Goal: Information Seeking & Learning: Learn about a topic

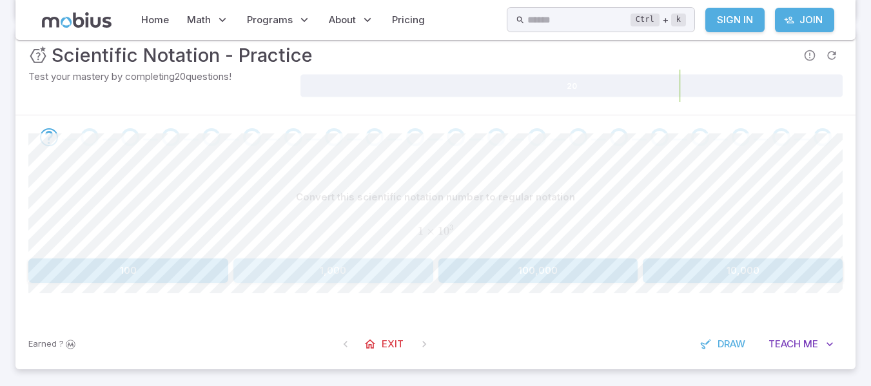
click at [316, 276] on button "1,000" at bounding box center [333, 271] width 200 height 25
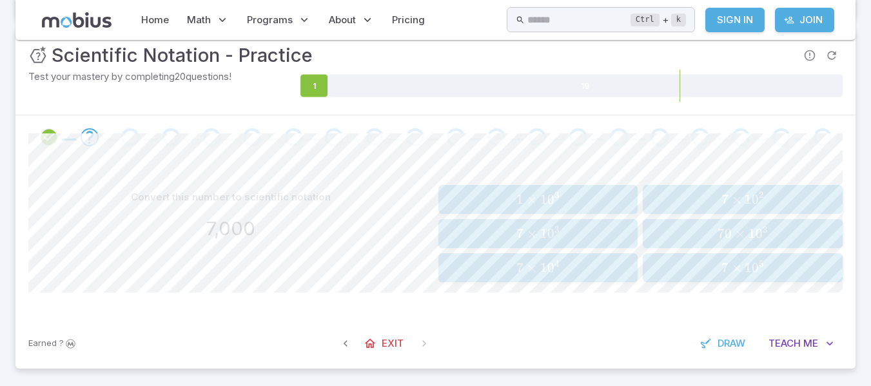
click at [509, 229] on span "7 × 1 0 3" at bounding box center [538, 234] width 192 height 16
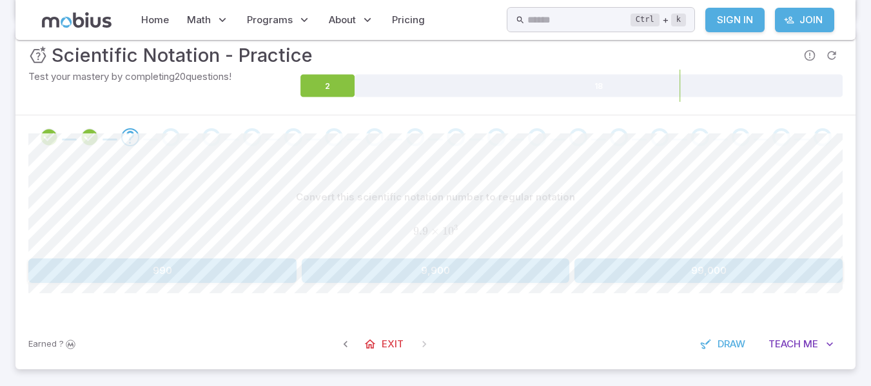
click at [482, 269] on button "9,900" at bounding box center [436, 271] width 268 height 25
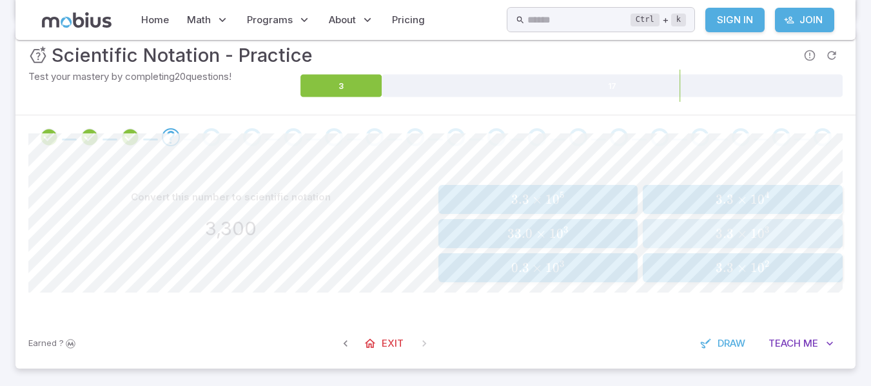
click at [758, 235] on span "0" at bounding box center [761, 234] width 7 height 16
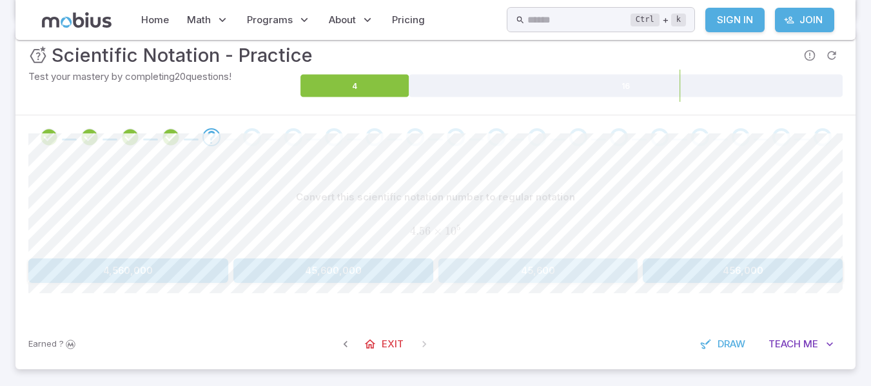
click at [568, 267] on button "45,600" at bounding box center [539, 271] width 200 height 25
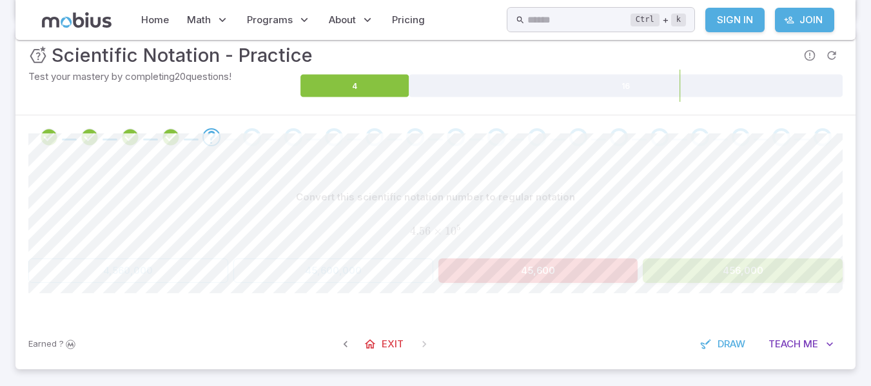
click at [733, 271] on button "456,000" at bounding box center [743, 271] width 200 height 25
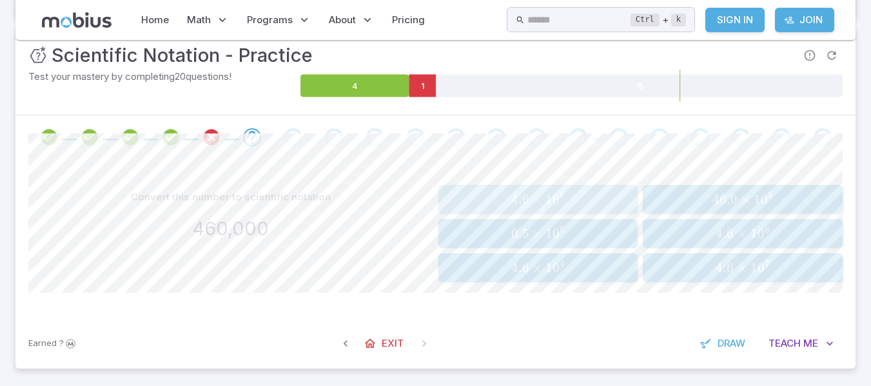
click at [589, 187] on button "4.6 × 1 0 5 4.6 \times 10^{5} 4.6 × 1 0 5" at bounding box center [539, 199] width 200 height 29
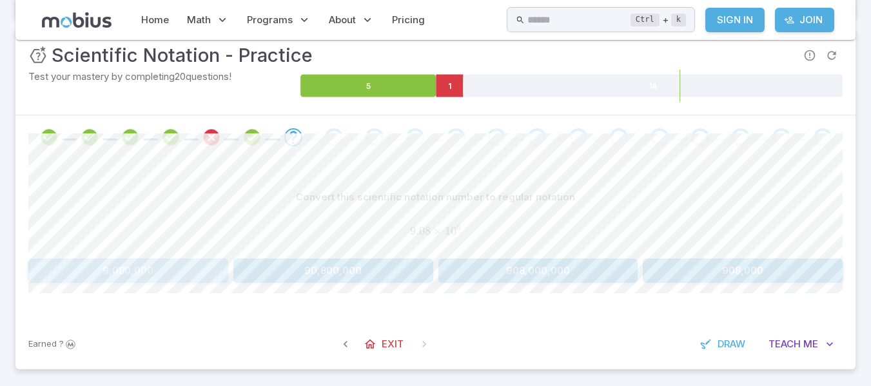
click at [155, 277] on button "9,080,000" at bounding box center [128, 271] width 200 height 25
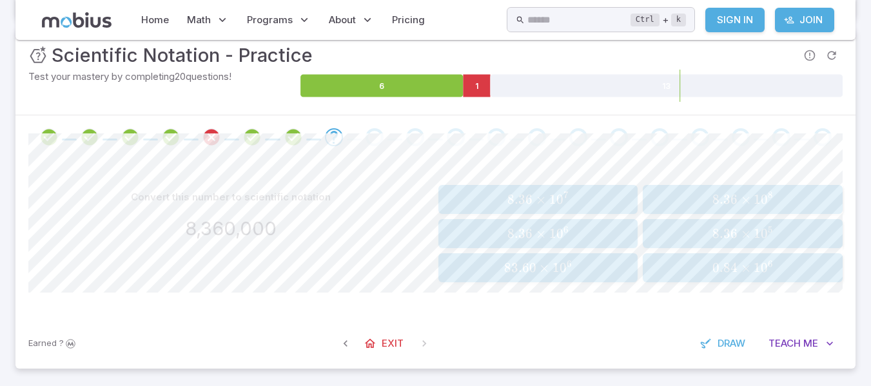
click at [513, 241] on span "8.36" at bounding box center [520, 234] width 25 height 16
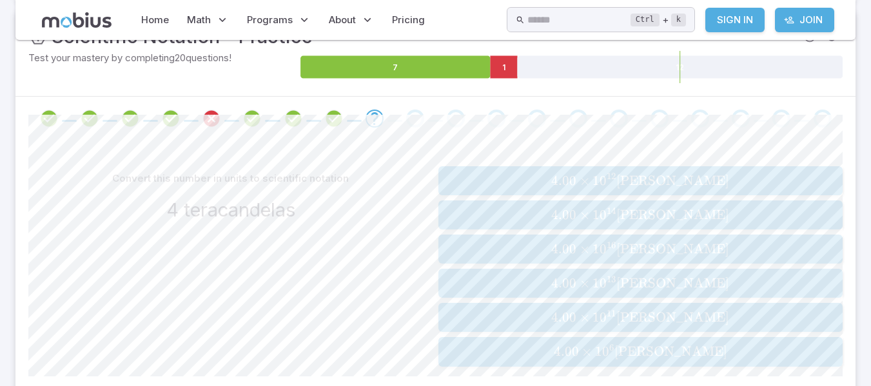
scroll to position [196, 0]
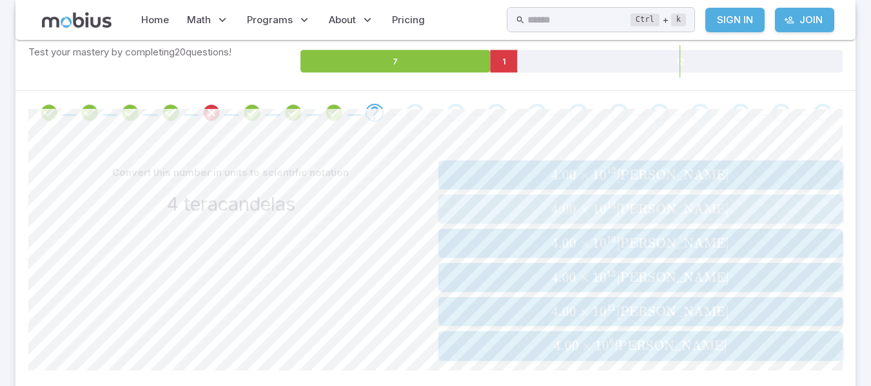
click at [577, 202] on span "4.00" at bounding box center [563, 209] width 25 height 16
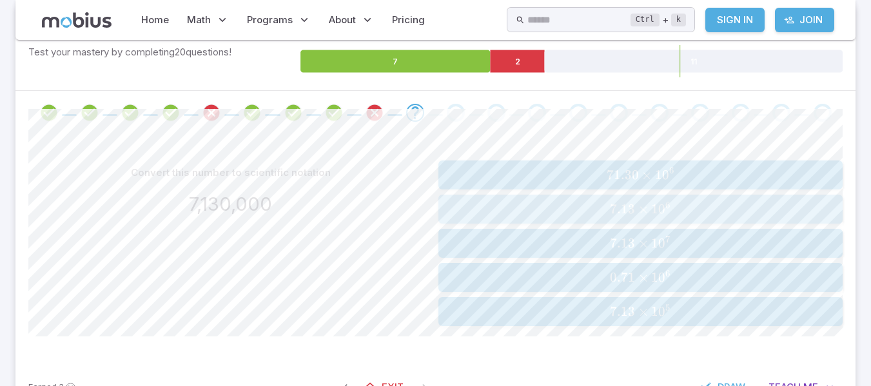
click at [606, 208] on span "7.13 × 1 0 6" at bounding box center [640, 209] width 397 height 16
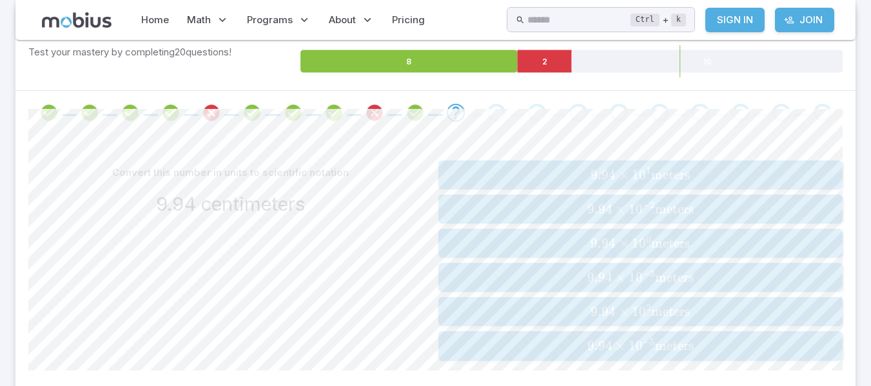
click at [628, 247] on span "9.94 ×" at bounding box center [611, 243] width 41 height 16
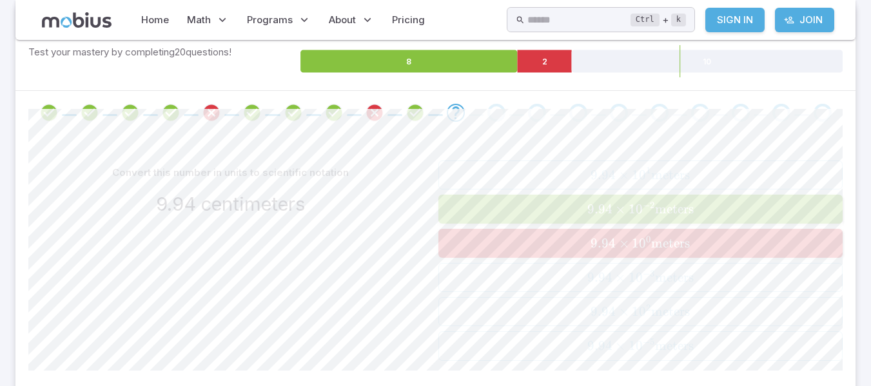
click at [617, 206] on span "×" at bounding box center [620, 209] width 10 height 16
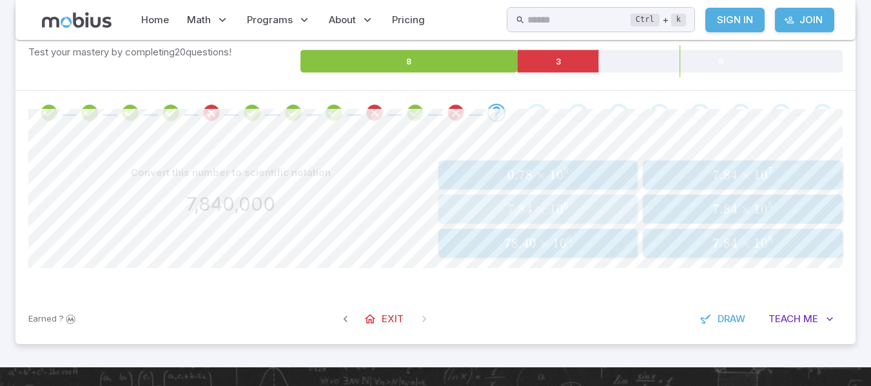
click at [623, 211] on span "7.84 × 1 0 6" at bounding box center [538, 209] width 192 height 16
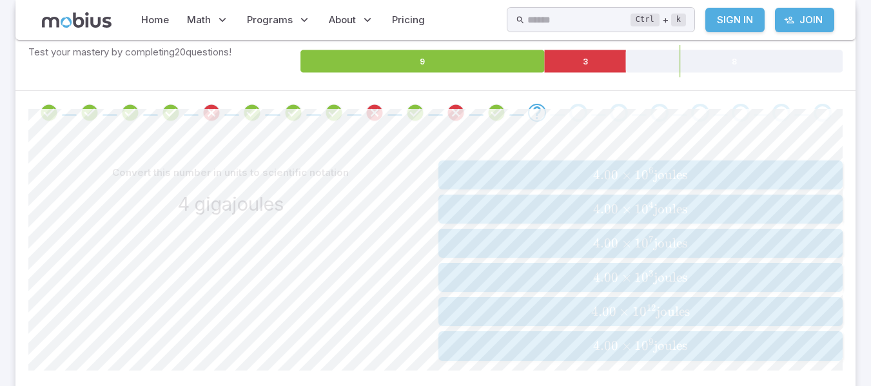
click at [583, 172] on span "4.00 × 1 0 6 joules" at bounding box center [640, 175] width 397 height 16
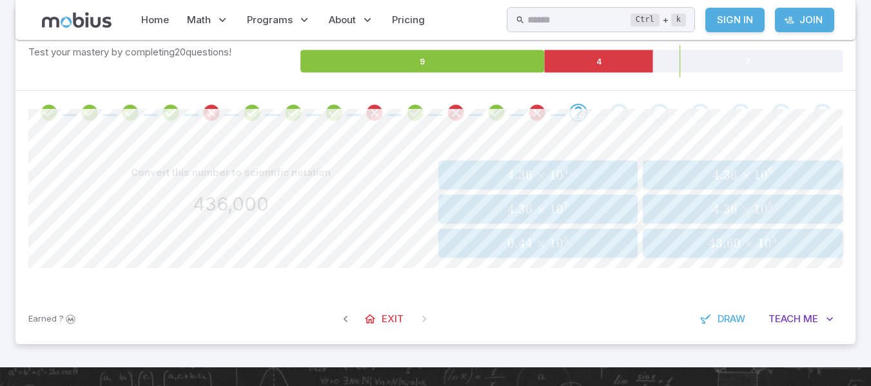
click at [778, 211] on span "4.36 × 1 0 5" at bounding box center [743, 209] width 192 height 16
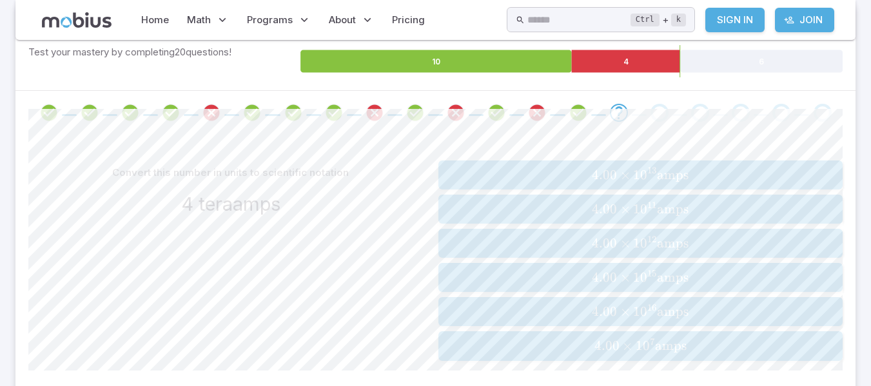
click at [640, 337] on div "4.00 × 1 0 7 amps 4.00 \times 10^{7}\text{ amps} 4.00 × 1 0 7 amps" at bounding box center [640, 346] width 397 height 19
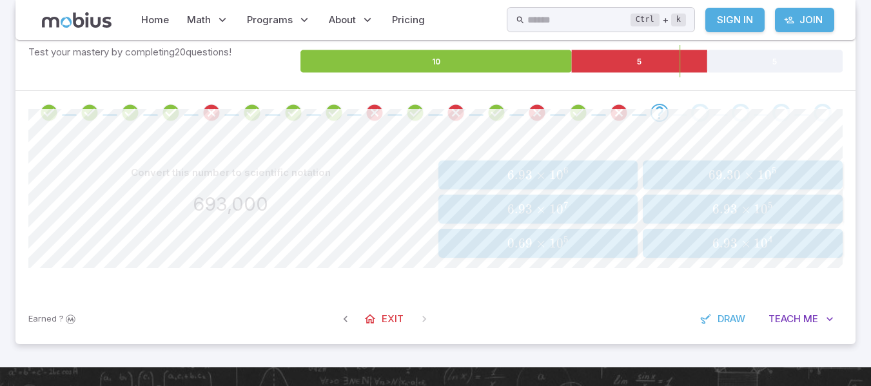
click at [785, 208] on span "6.93 × 1 0 5" at bounding box center [743, 209] width 192 height 16
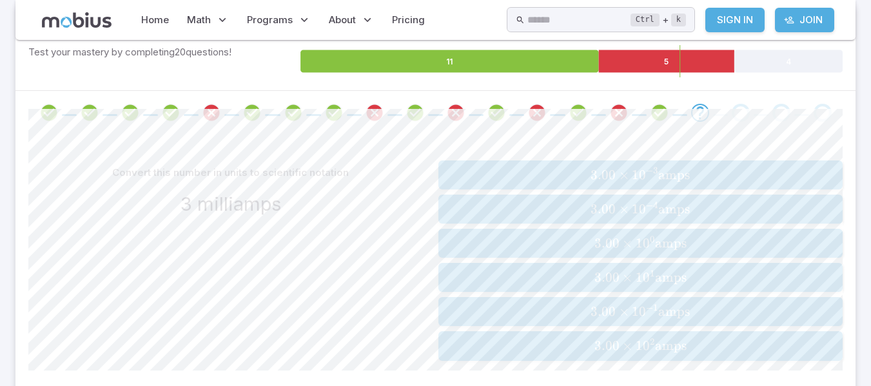
drag, startPoint x: 340, startPoint y: 299, endPoint x: 754, endPoint y: 155, distance: 438.3
click at [340, 299] on div "Convert this number in units to scientific notation 3 milliamps" at bounding box center [230, 261] width 405 height 200
click at [721, 175] on span "3.00 × 1 0 − 3 amps" at bounding box center [640, 175] width 397 height 16
click at [767, 282] on span "6.00 × 1 0 13 grams" at bounding box center [640, 278] width 397 height 16
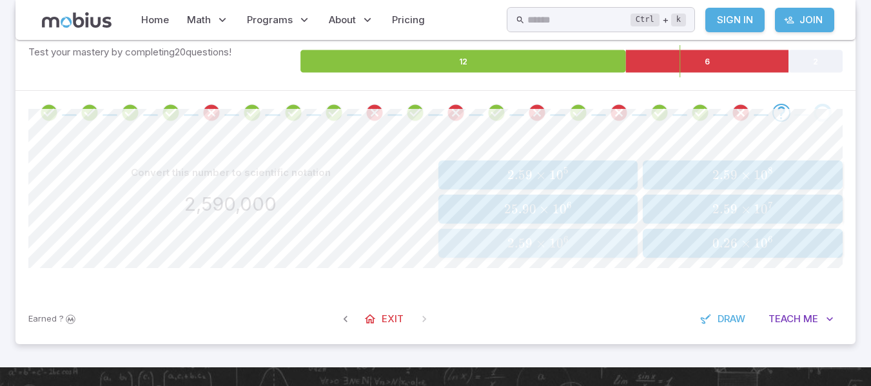
click at [586, 243] on span "2.59 × 1 0 6" at bounding box center [538, 243] width 192 height 16
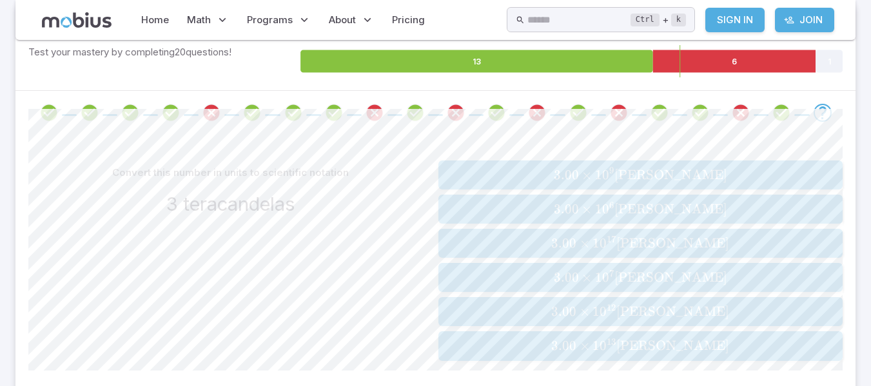
click at [592, 169] on span "×" at bounding box center [587, 175] width 10 height 16
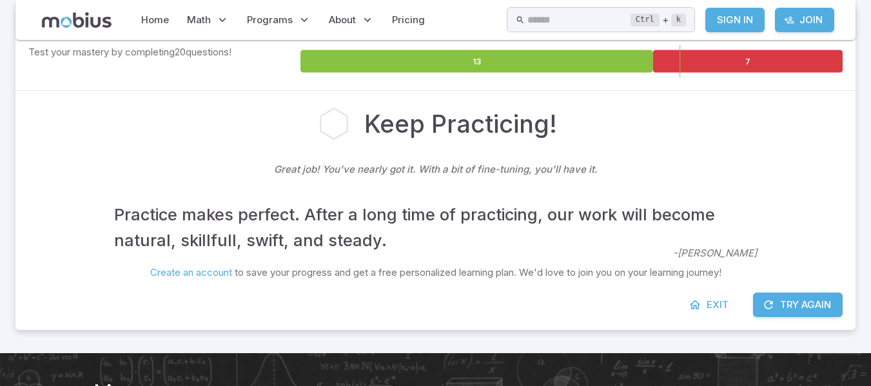
click at [813, 302] on button "Try Again" at bounding box center [798, 305] width 90 height 25
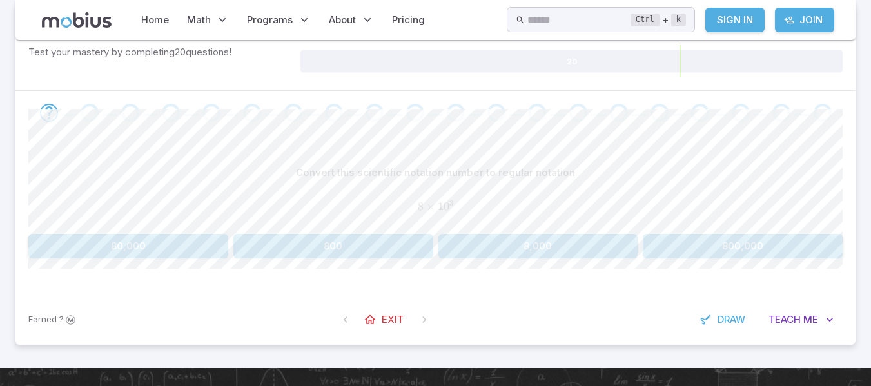
click at [587, 250] on button "8,000" at bounding box center [539, 246] width 200 height 25
click at [744, 252] on button "3,000" at bounding box center [743, 246] width 200 height 25
click at [528, 244] on button "60,000,000" at bounding box center [539, 246] width 200 height 25
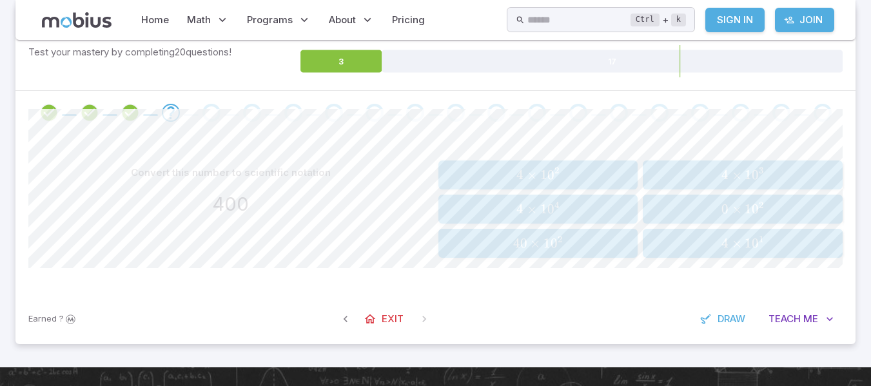
click at [628, 170] on span "4 × 1 0 2" at bounding box center [538, 175] width 192 height 16
click at [611, 181] on span "3 × 1 0 5" at bounding box center [538, 175] width 192 height 16
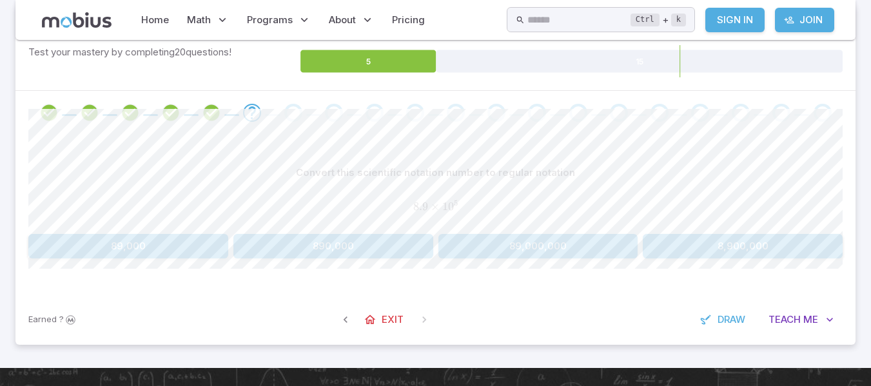
click at [322, 248] on button "890,000" at bounding box center [333, 246] width 200 height 25
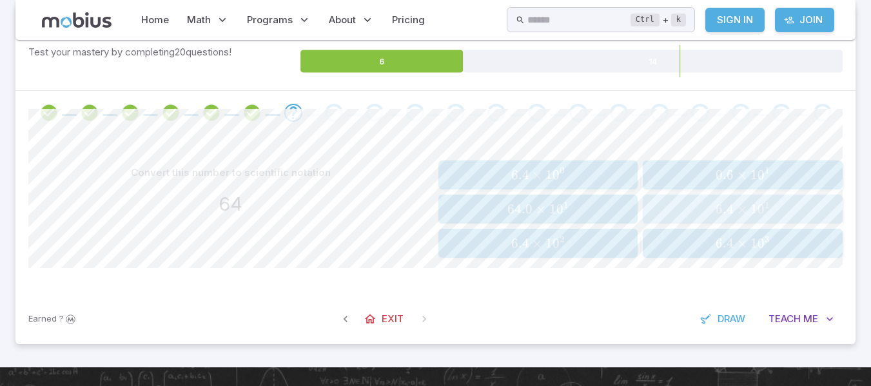
click at [732, 214] on span "6.4" at bounding box center [725, 209] width 18 height 16
click at [802, 213] on span "9.5 × 1 0 5" at bounding box center [743, 209] width 192 height 16
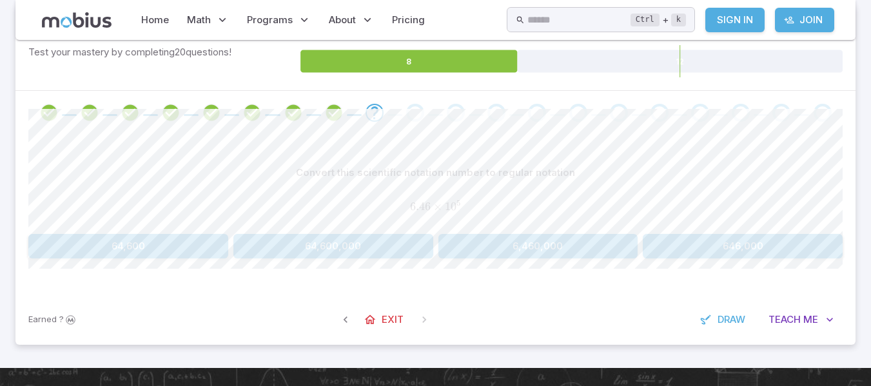
click at [755, 253] on button "646,000" at bounding box center [743, 246] width 200 height 25
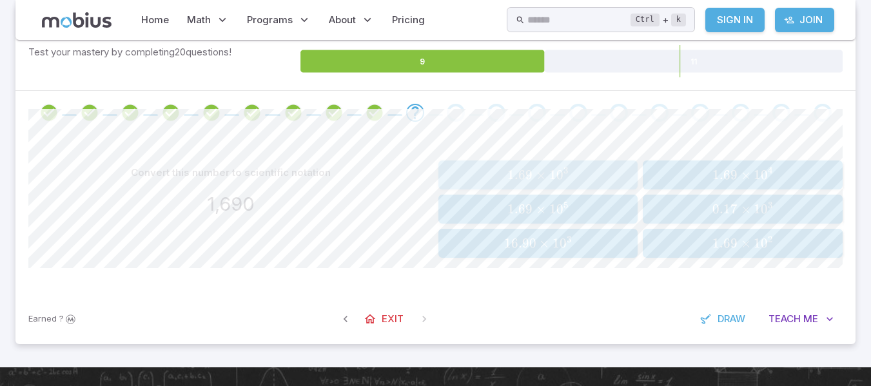
click at [607, 170] on span "1.69 × 1 0 3" at bounding box center [538, 175] width 192 height 16
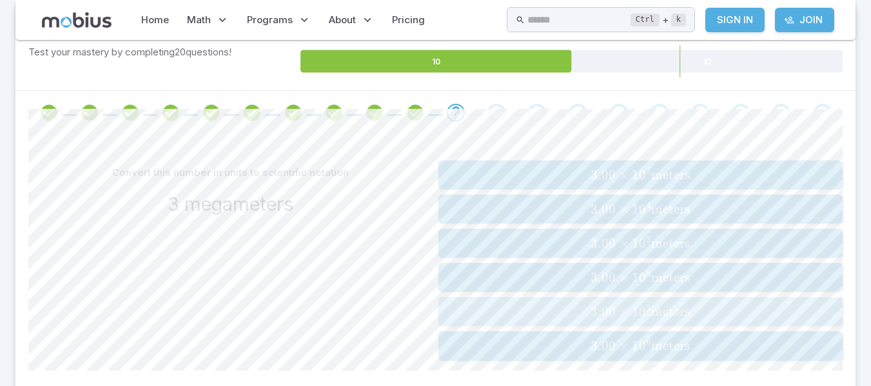
click at [744, 311] on span "3.00 × 1 0 3 meters" at bounding box center [640, 312] width 397 height 16
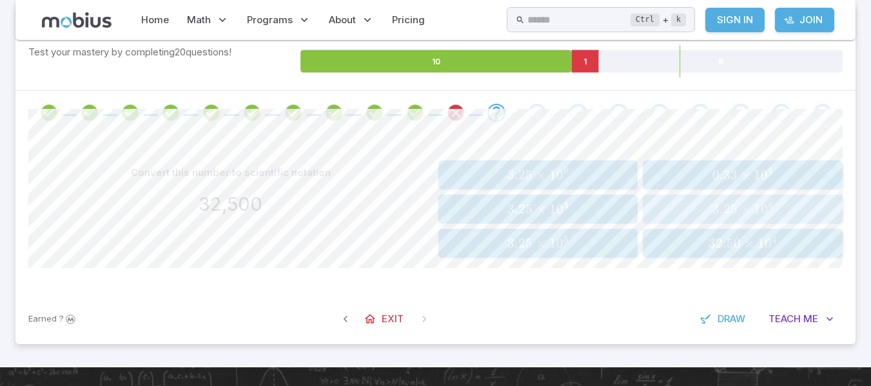
click at [729, 213] on span "3.25" at bounding box center [725, 209] width 25 height 16
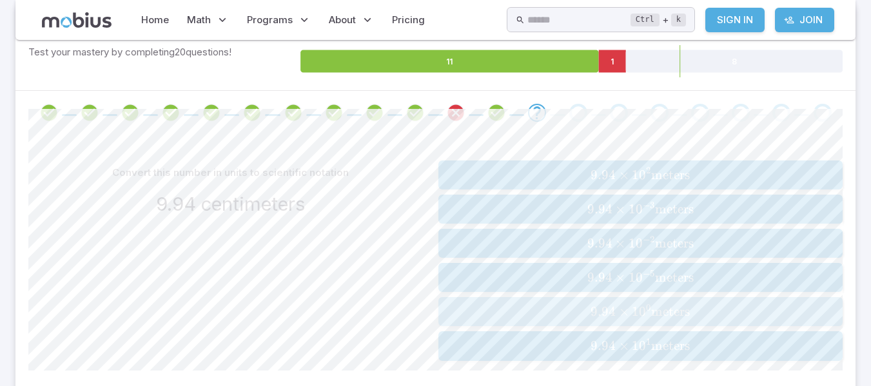
click at [706, 305] on span "9.94 × 1 0 0 meters" at bounding box center [640, 312] width 397 height 16
click at [778, 206] on span "7.00 × 1 0 − 2 seconds" at bounding box center [640, 209] width 397 height 16
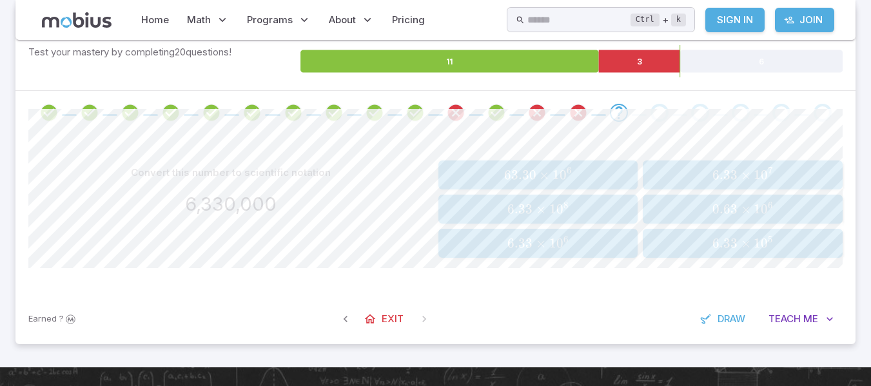
click at [522, 247] on span "6.33" at bounding box center [520, 243] width 25 height 16
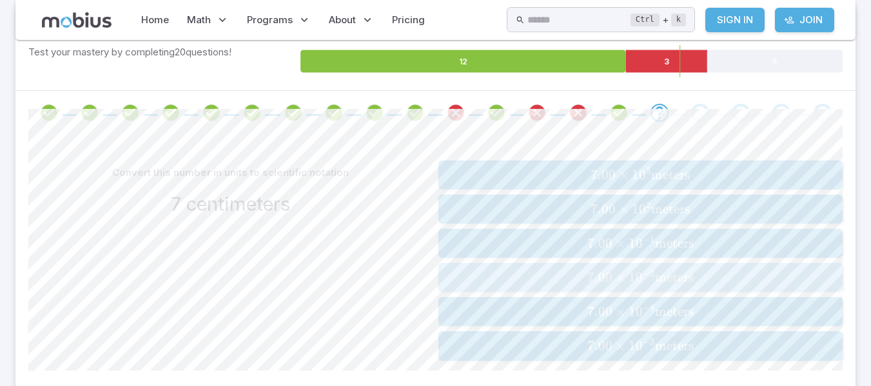
click at [680, 280] on span "meters" at bounding box center [674, 278] width 39 height 16
click at [680, 280] on span "grams" at bounding box center [674, 278] width 36 height 16
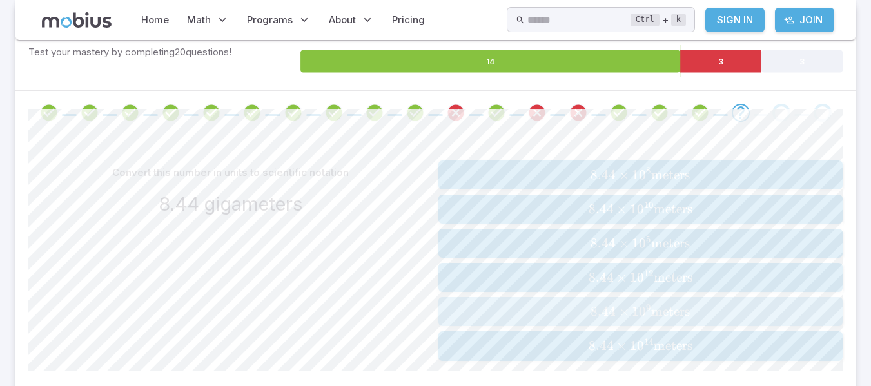
click at [808, 321] on div "8.44 × 1 0 9 meters 8.44 \times 10^{9}\text{ meters} 8.44 × 1 0 9 meters" at bounding box center [640, 311] width 397 height 19
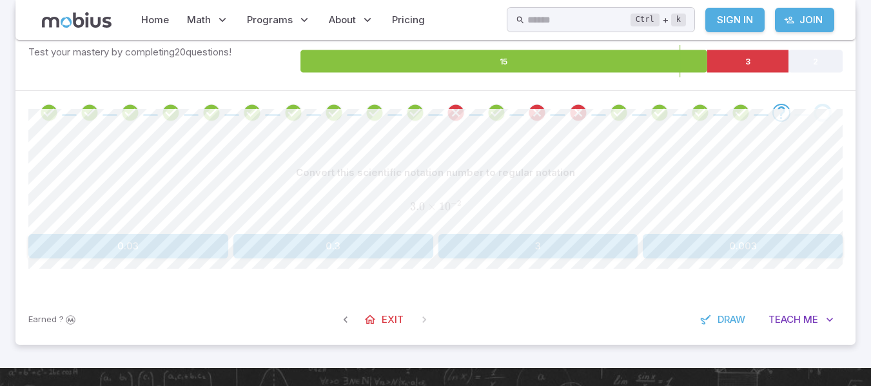
click at [811, 239] on button "0.003" at bounding box center [743, 246] width 200 height 25
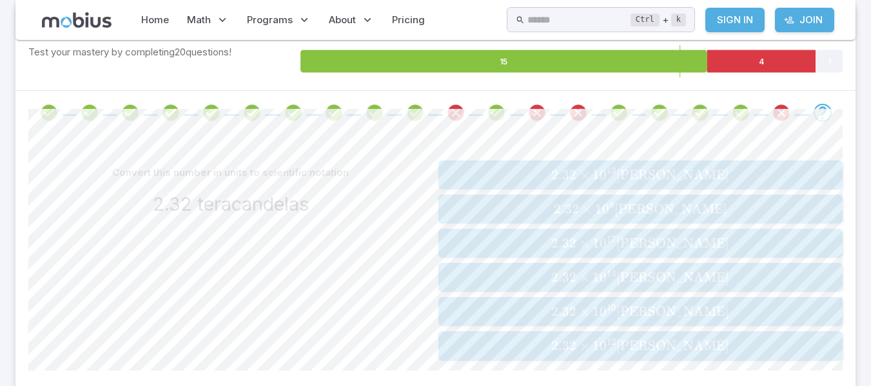
click at [722, 213] on span "2.32 × 1 0 9 candelas" at bounding box center [640, 209] width 397 height 16
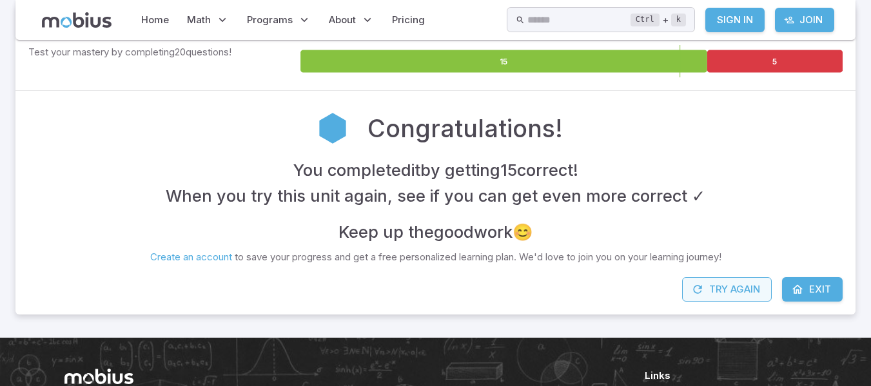
click at [767, 288] on button "Try Again" at bounding box center [727, 289] width 90 height 25
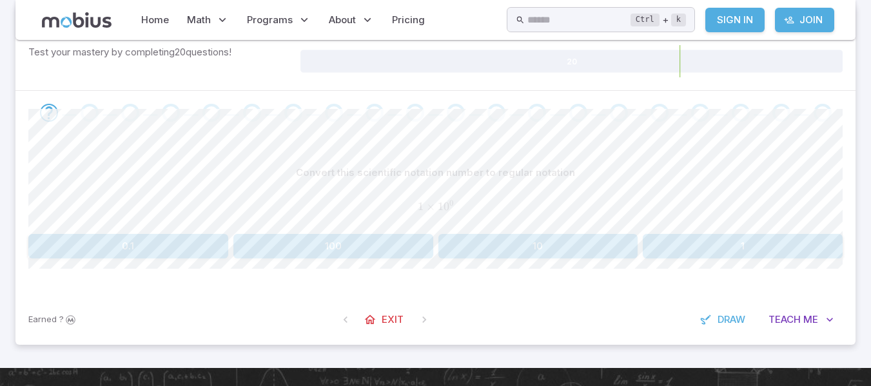
click at [732, 239] on button "1" at bounding box center [743, 246] width 200 height 25
click at [208, 250] on button "30,000" at bounding box center [128, 246] width 200 height 25
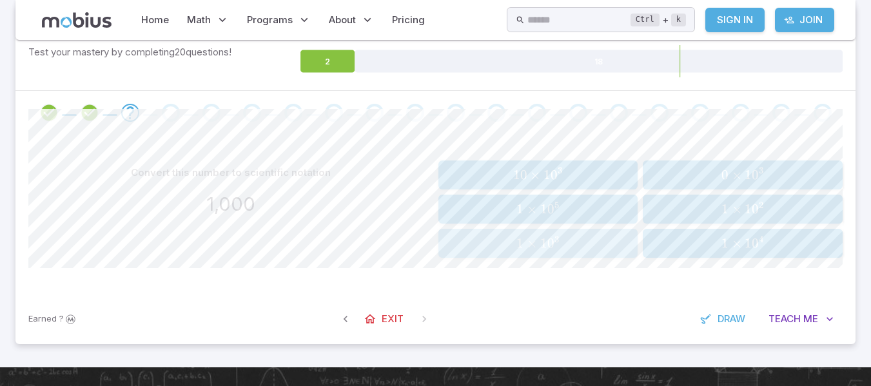
click at [608, 235] on div "1 × 1 0 3 1 \times 10^{3} 1 × 1 0 3" at bounding box center [538, 243] width 192 height 19
click at [782, 201] on div "2 × 1 0 5 2 \times 10^{5} 2 × 1 0 5" at bounding box center [743, 209] width 192 height 19
click at [804, 207] on span "5 × 1 0 7" at bounding box center [743, 209] width 192 height 16
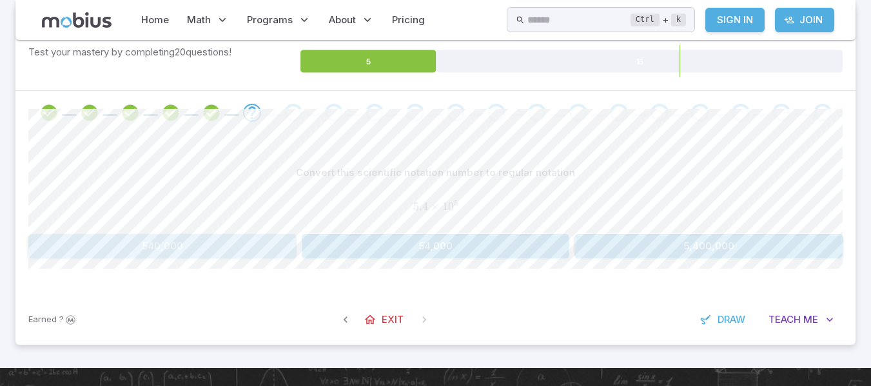
click at [271, 255] on button "540,000" at bounding box center [162, 246] width 268 height 25
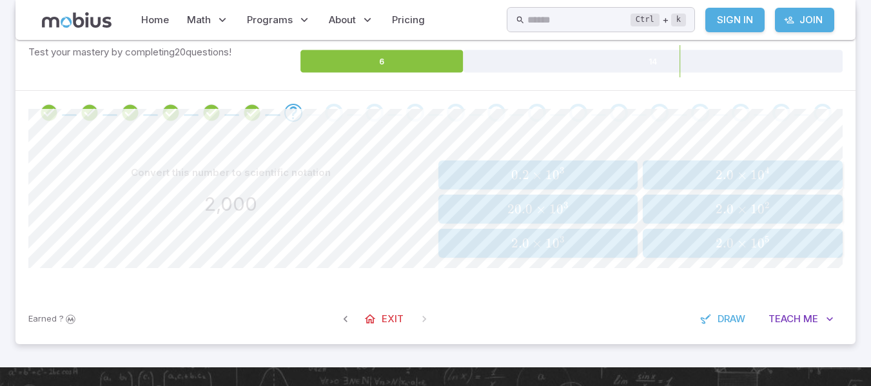
click at [568, 250] on span "2.0 × 1 0 3" at bounding box center [538, 243] width 192 height 16
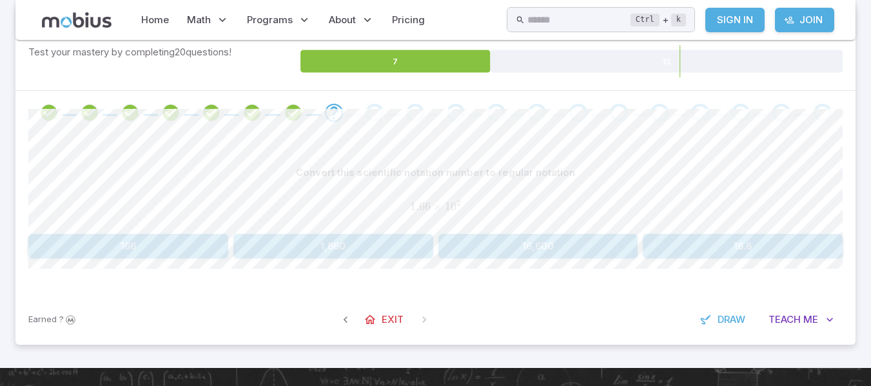
click at [175, 248] on button "166" at bounding box center [128, 246] width 200 height 25
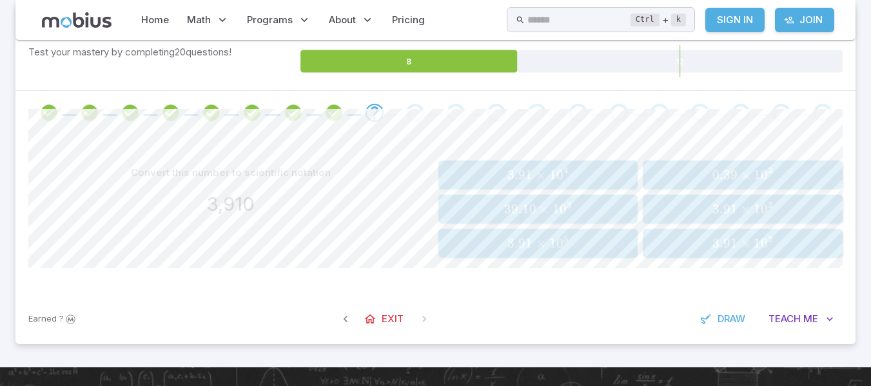
click at [570, 179] on span "3.91 × 1 0 4" at bounding box center [538, 175] width 192 height 16
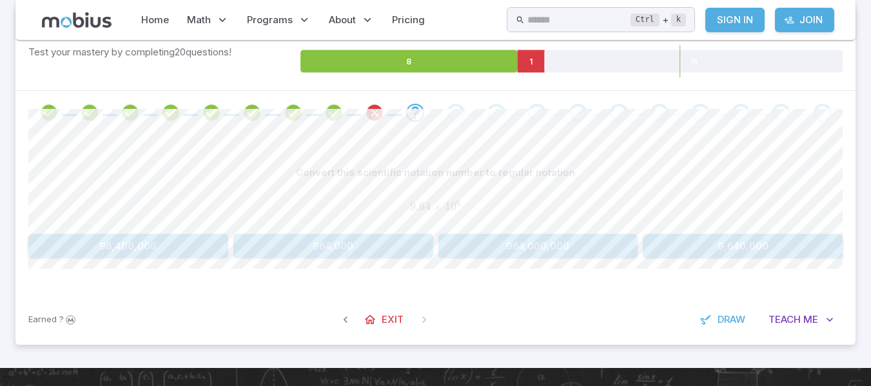
click at [788, 247] on button "9,640,000" at bounding box center [743, 246] width 200 height 25
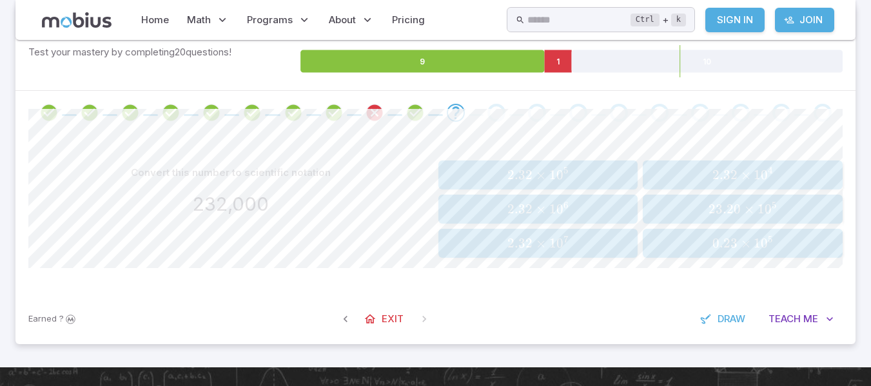
click at [624, 178] on span "2.32 × 1 0 5" at bounding box center [538, 175] width 192 height 16
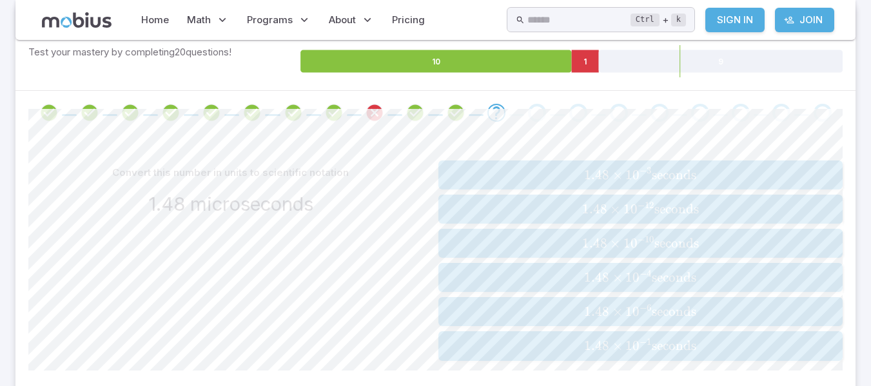
click at [665, 182] on span "seconds" at bounding box center [674, 175] width 44 height 16
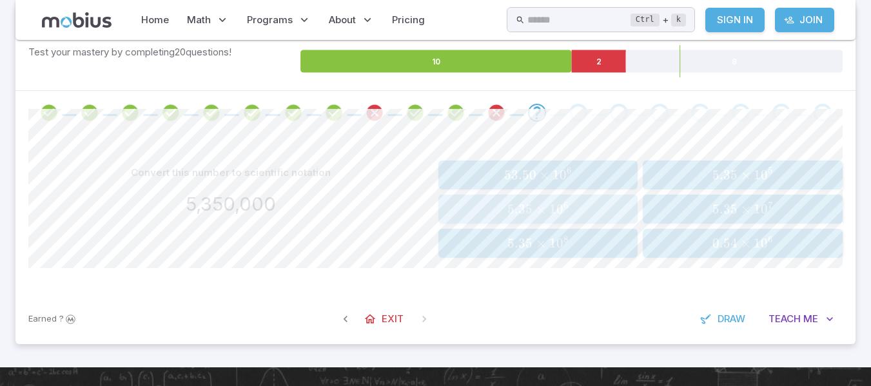
click at [604, 203] on span "5.35 × 1 0 6" at bounding box center [538, 209] width 192 height 16
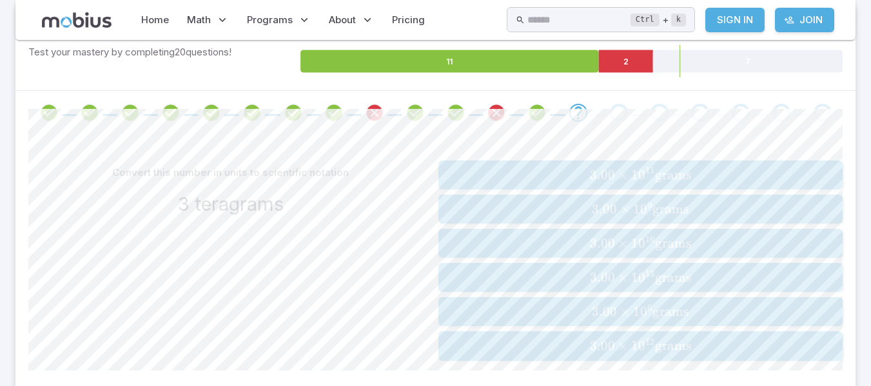
click at [748, 348] on span "3.00 × 1 0 12 grams" at bounding box center [640, 346] width 397 height 16
click at [733, 168] on span "9.37 × 1 0 − 3 amps" at bounding box center [640, 175] width 397 height 16
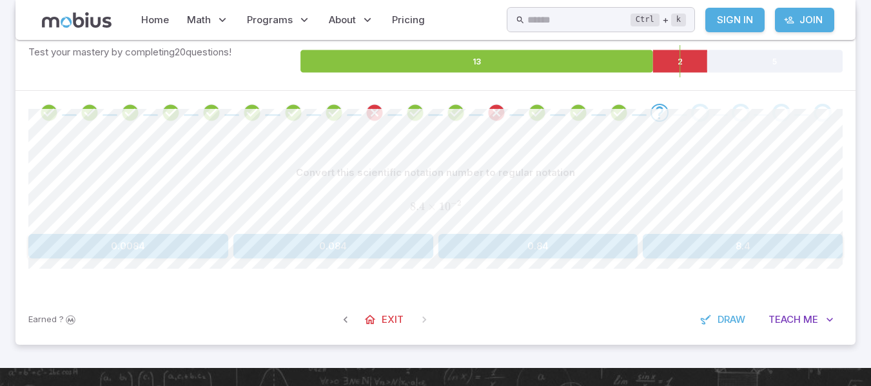
click at [325, 245] on button "0.084" at bounding box center [333, 246] width 200 height 25
click at [542, 250] on button "0.0000034" at bounding box center [539, 246] width 200 height 25
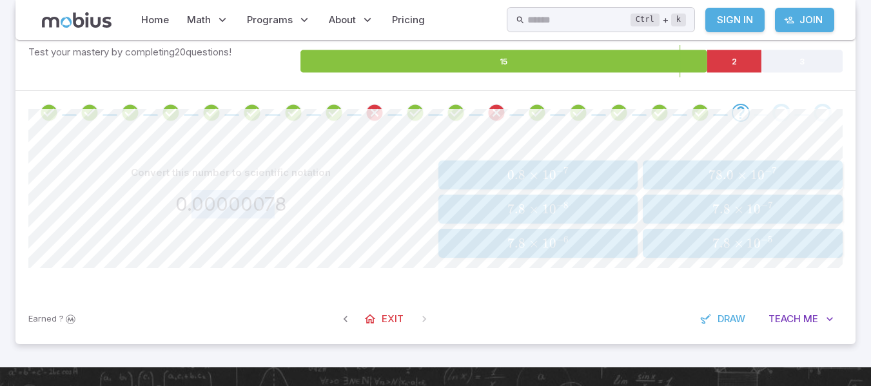
drag, startPoint x: 276, startPoint y: 208, endPoint x: 197, endPoint y: 215, distance: 79.6
click at [197, 215] on h3 "0.00000078" at bounding box center [230, 204] width 111 height 28
click at [794, 205] on span "7.8 × 1 0 − 7" at bounding box center [743, 209] width 192 height 16
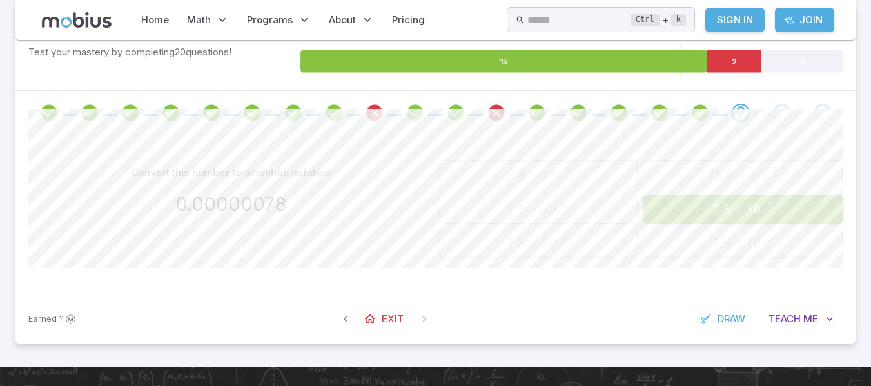
click at [293, 238] on div "Convert this number to scientific notation 0.00000078" at bounding box center [230, 209] width 405 height 97
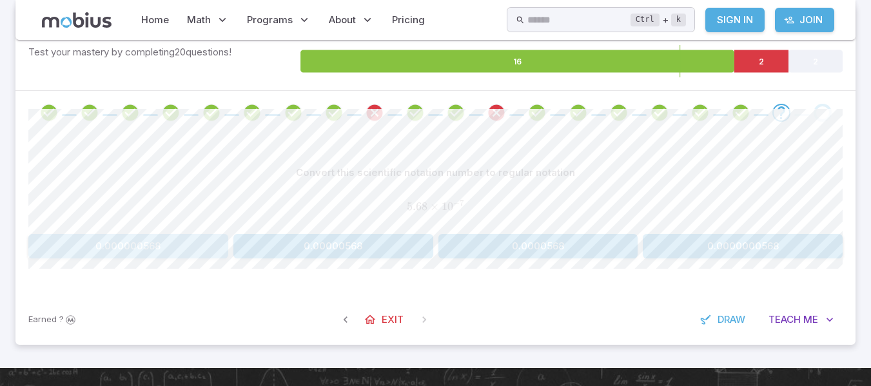
click at [190, 255] on button "0.000000568" at bounding box center [128, 246] width 200 height 25
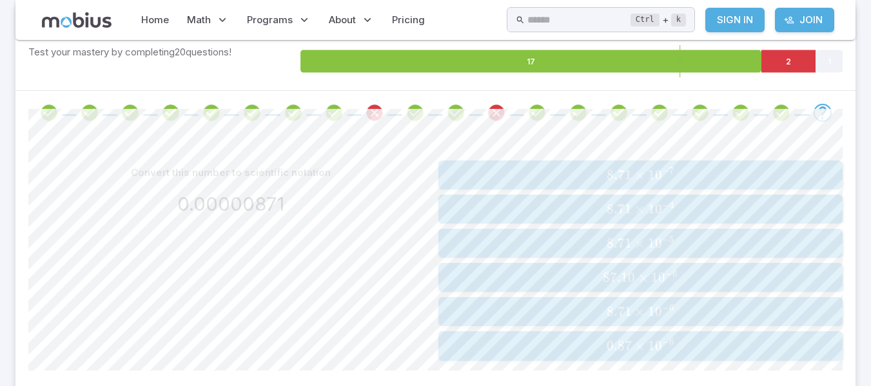
click at [705, 320] on span "8.71 × 1 0 − 6" at bounding box center [640, 312] width 397 height 16
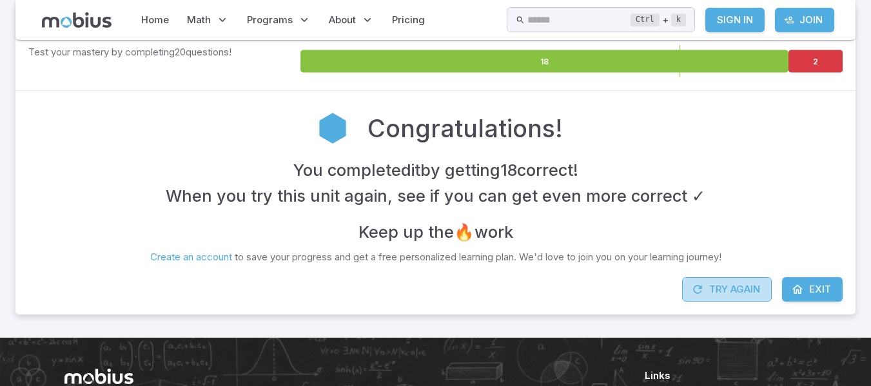
click at [744, 288] on button "Try Again" at bounding box center [727, 289] width 90 height 25
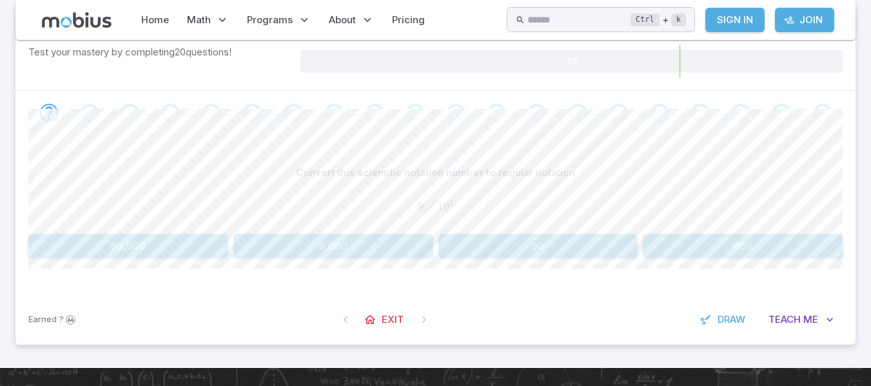
click at [736, 246] on button "900" at bounding box center [743, 246] width 200 height 25
click at [174, 237] on button "100" at bounding box center [128, 246] width 200 height 25
click at [334, 255] on button "1,000,000" at bounding box center [333, 246] width 200 height 25
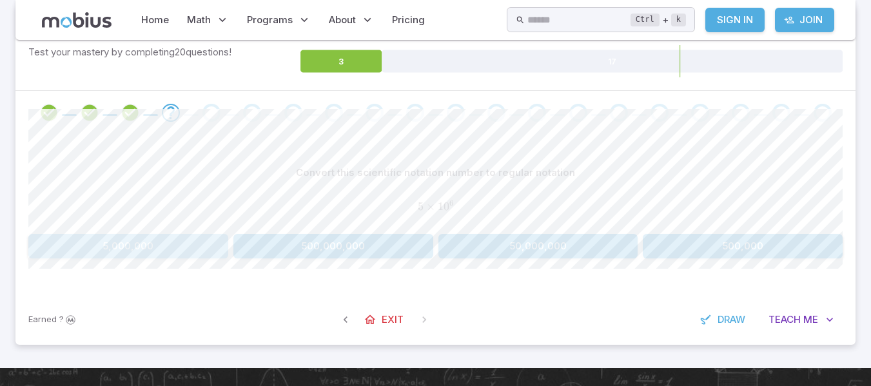
click at [214, 242] on button "5,000,000" at bounding box center [128, 246] width 200 height 25
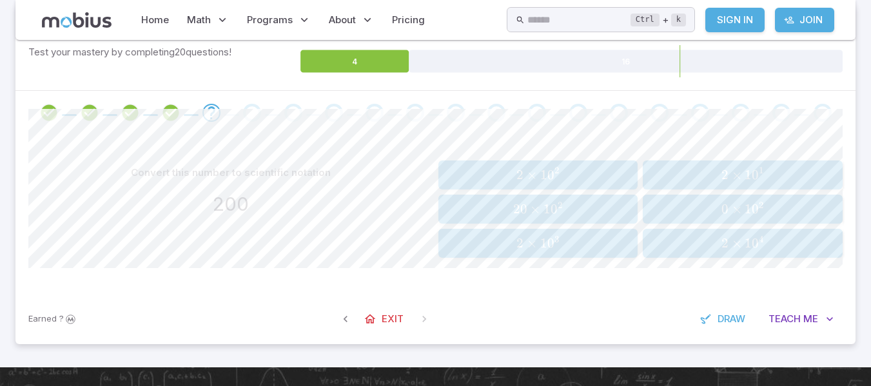
drag, startPoint x: 591, startPoint y: 166, endPoint x: 640, endPoint y: 204, distance: 61.9
click at [590, 166] on div "2 × 1 0 2 2 \times 10^{2} 2 × 1 0 2" at bounding box center [538, 175] width 192 height 19
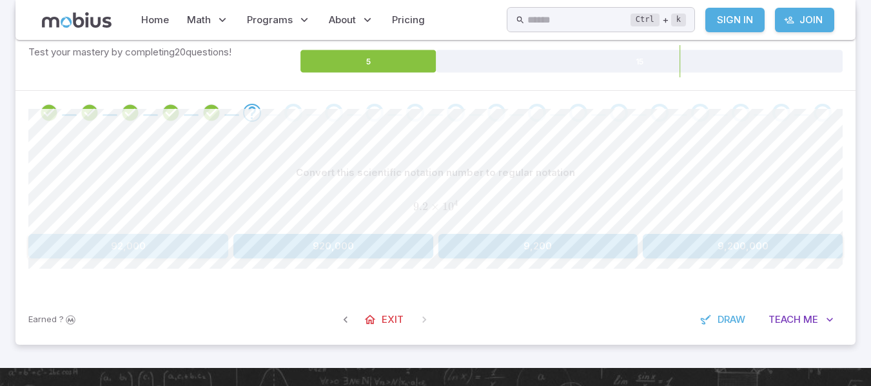
click at [144, 252] on button "92,000" at bounding box center [128, 246] width 200 height 25
click at [580, 241] on button "580,000" at bounding box center [539, 246] width 200 height 25
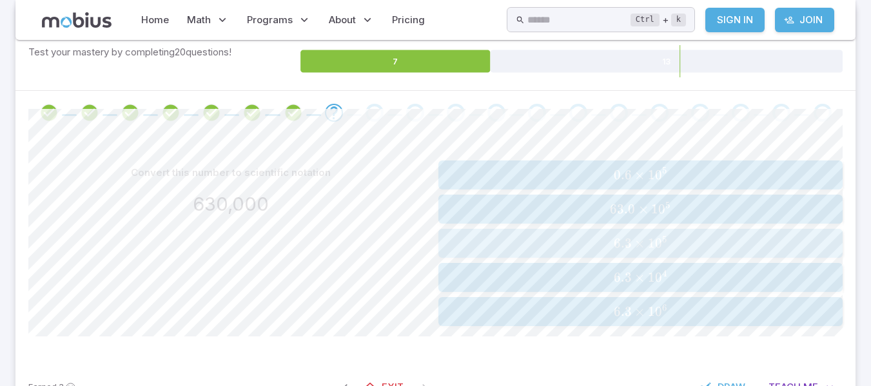
click at [675, 239] on span "6.3 × 1 0 5" at bounding box center [640, 243] width 397 height 16
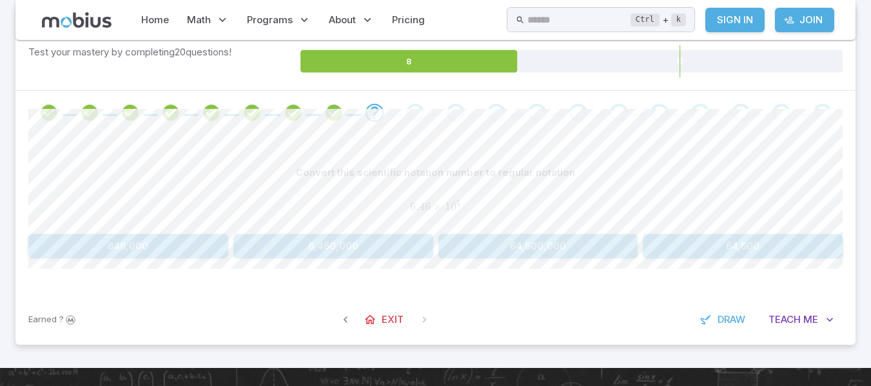
click at [166, 250] on button "646,000" at bounding box center [128, 246] width 200 height 25
click at [317, 250] on button "521,000" at bounding box center [333, 246] width 200 height 25
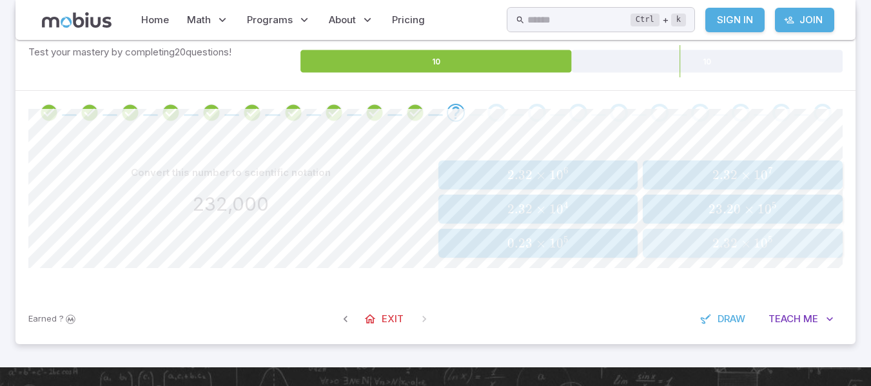
drag, startPoint x: 782, startPoint y: 239, endPoint x: 782, endPoint y: 246, distance: 7.1
click at [782, 246] on span "2.32 × 1 0 5" at bounding box center [743, 243] width 192 height 16
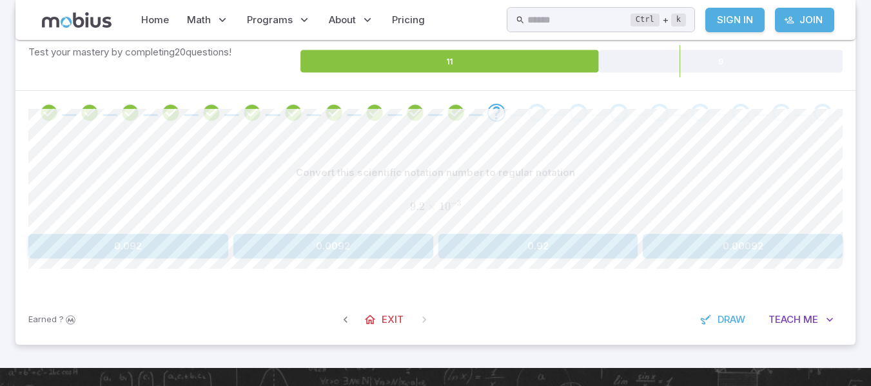
click at [373, 246] on button "0.0092" at bounding box center [333, 246] width 200 height 25
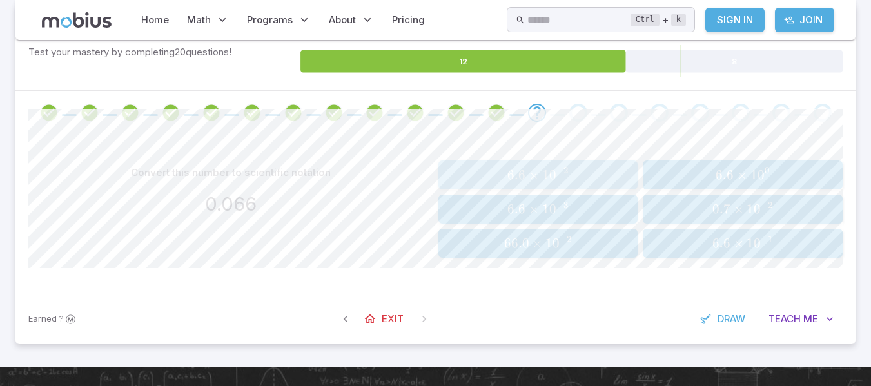
click at [600, 173] on span "6.6 × 1 0 − 2" at bounding box center [538, 175] width 192 height 16
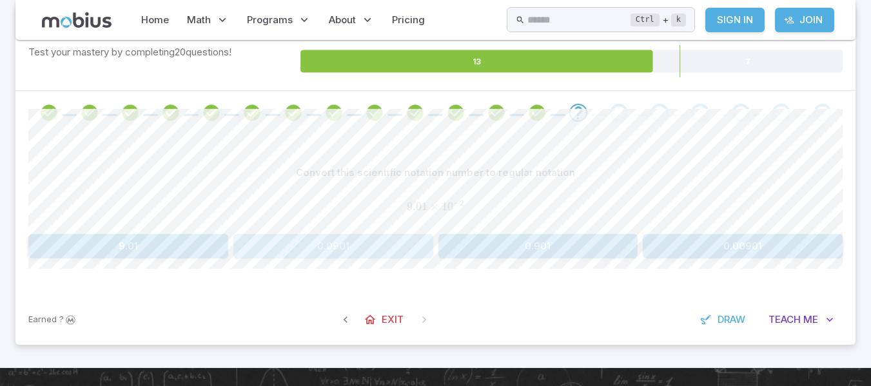
click at [375, 240] on button "0.0901" at bounding box center [333, 246] width 200 height 25
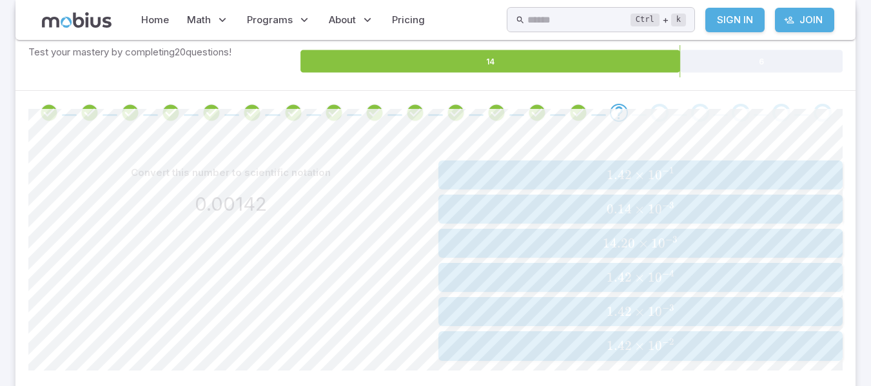
click at [736, 311] on span "1.42 × 1 0 − 3" at bounding box center [640, 312] width 397 height 16
drag, startPoint x: 268, startPoint y: 205, endPoint x: 192, endPoint y: 203, distance: 76.1
click at [192, 203] on h3 "0.000000165" at bounding box center [231, 204] width 120 height 28
click at [702, 272] on span "1.65 × 1 0 − 7" at bounding box center [640, 278] width 397 height 16
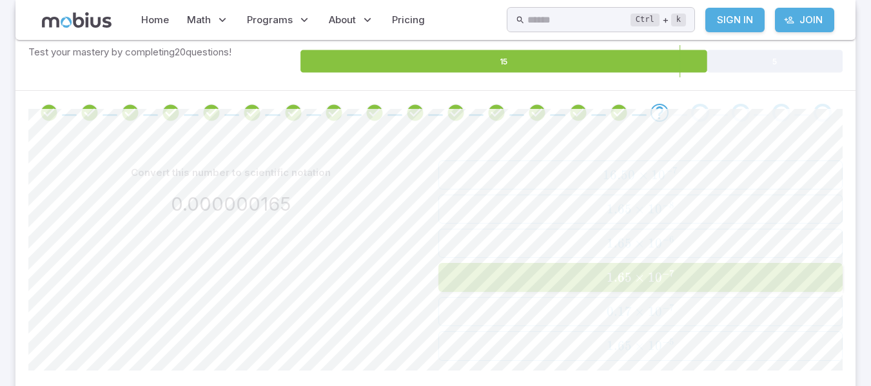
click at [7, 281] on section "Scientific Notation - Practice This math unit initiates students into the conce…" at bounding box center [435, 157] width 871 height 626
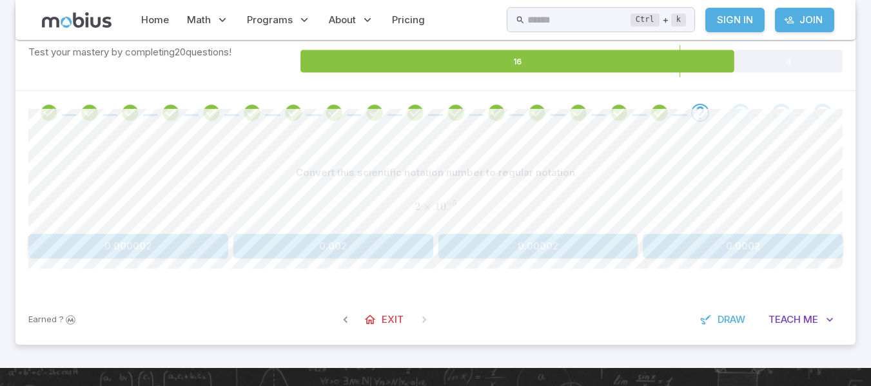
click at [553, 246] on button "0.00002" at bounding box center [539, 246] width 200 height 25
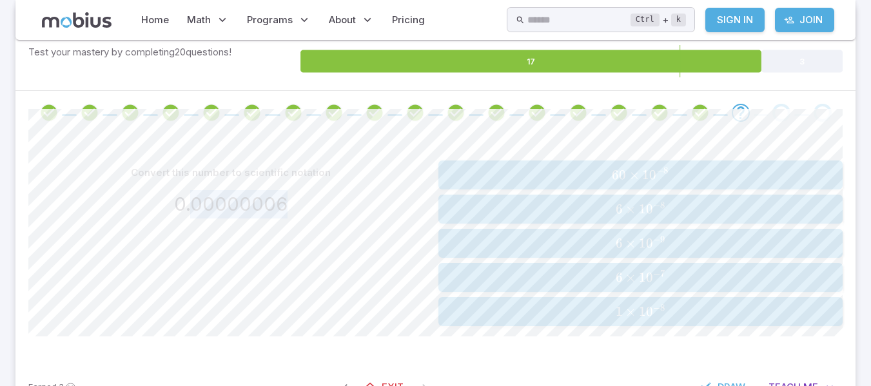
drag, startPoint x: 284, startPoint y: 198, endPoint x: 189, endPoint y: 208, distance: 95.4
click at [189, 208] on h3 "0.00000006" at bounding box center [230, 204] width 113 height 28
click at [614, 215] on span "6 × 1 0 − 8" at bounding box center [640, 209] width 397 height 16
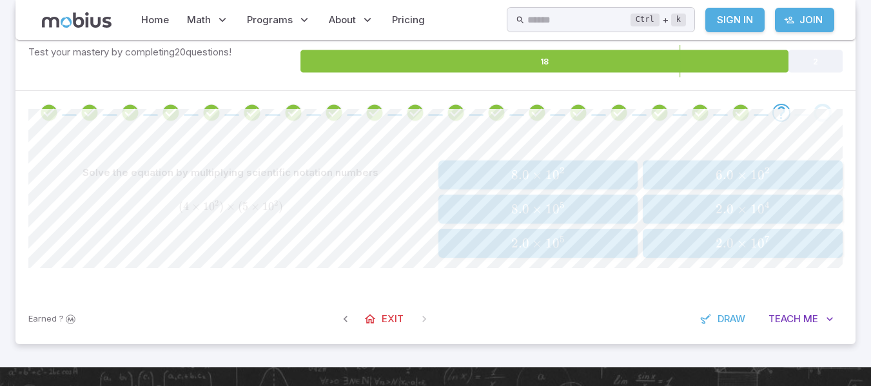
click at [782, 204] on span "2.0 × 1 0 4" at bounding box center [743, 209] width 192 height 16
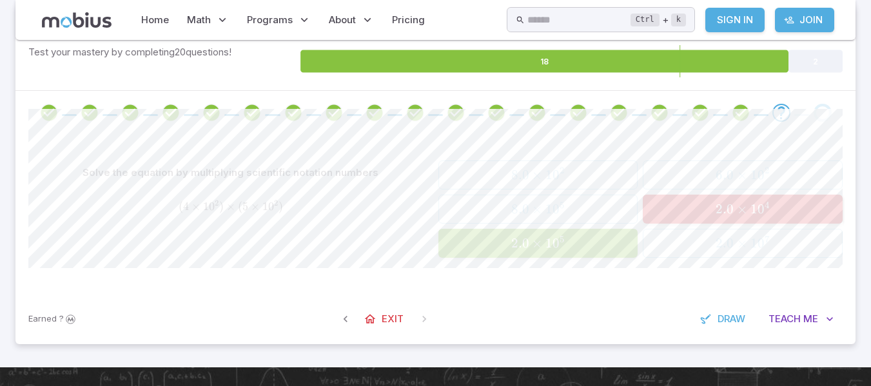
click at [564, 253] on div "2.0 × 1 0 5 2.0 \times 10^{5} 2.0 × 1 0 5" at bounding box center [538, 243] width 192 height 19
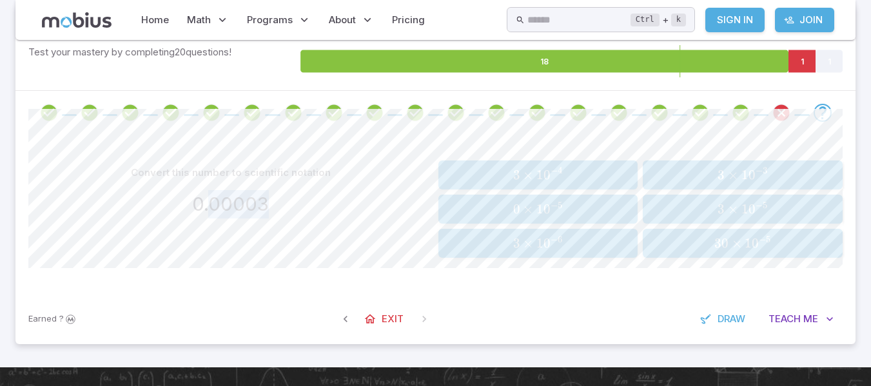
drag, startPoint x: 266, startPoint y: 214, endPoint x: 213, endPoint y: 213, distance: 52.2
click at [213, 213] on h3 "0.00003" at bounding box center [230, 204] width 77 height 28
click at [799, 202] on span "3 × 1 0 − 5" at bounding box center [743, 209] width 192 height 16
